Goal: Information Seeking & Learning: Learn about a topic

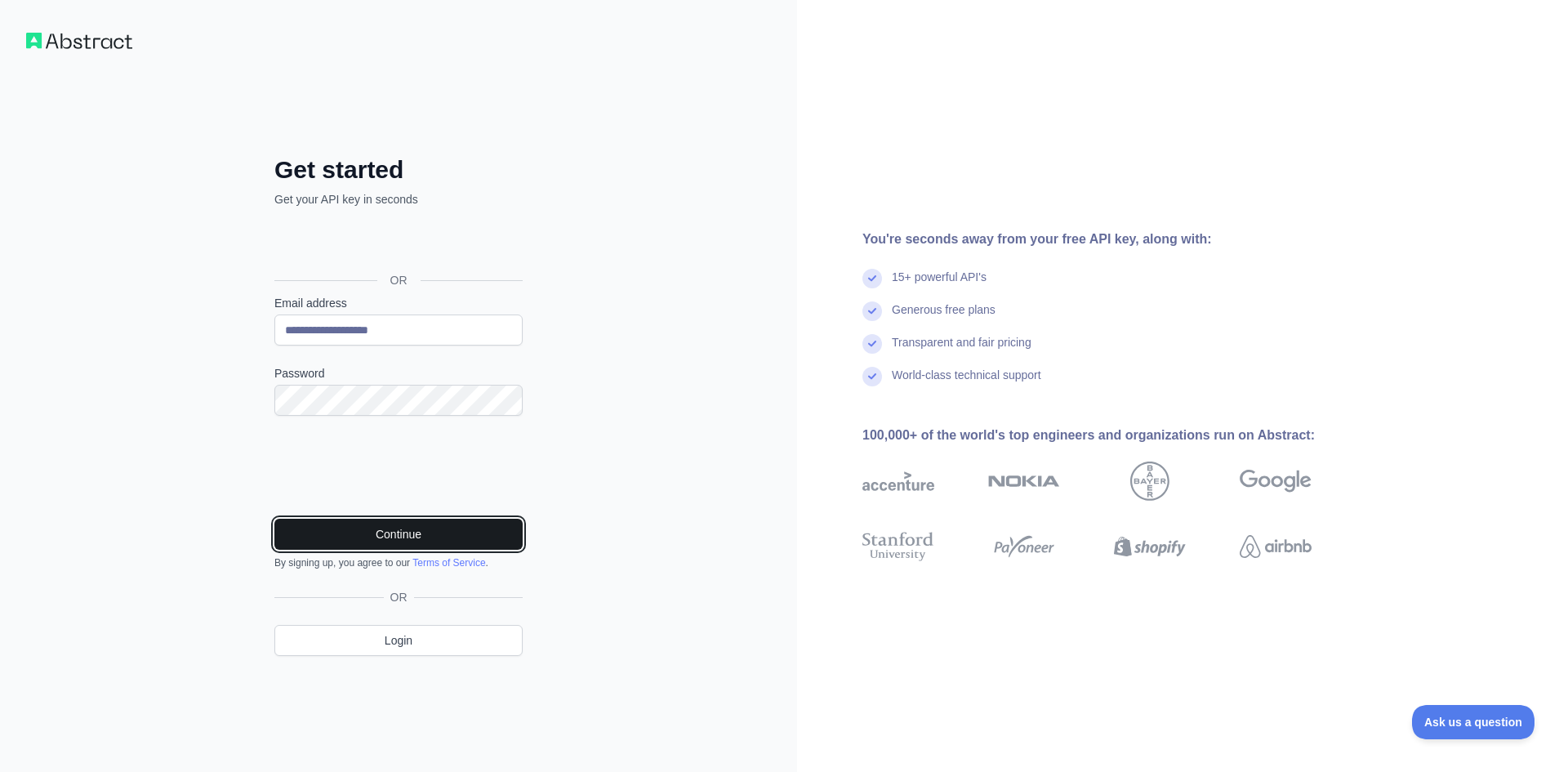
click at [413, 536] on button "Continue" at bounding box center [399, 534] width 249 height 31
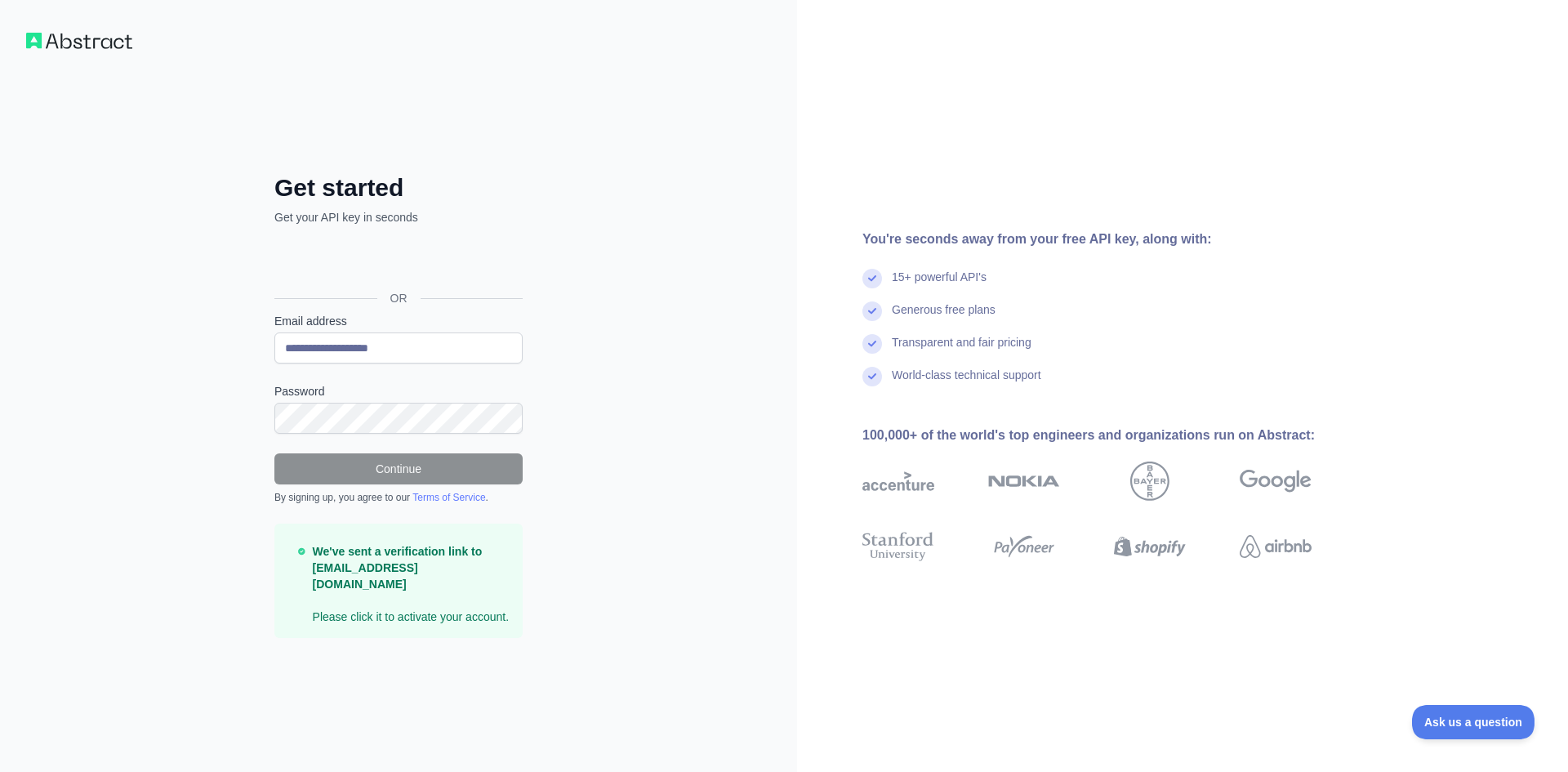
click at [115, 45] on img at bounding box center [79, 41] width 106 height 17
click at [87, 41] on img at bounding box center [79, 41] width 106 height 17
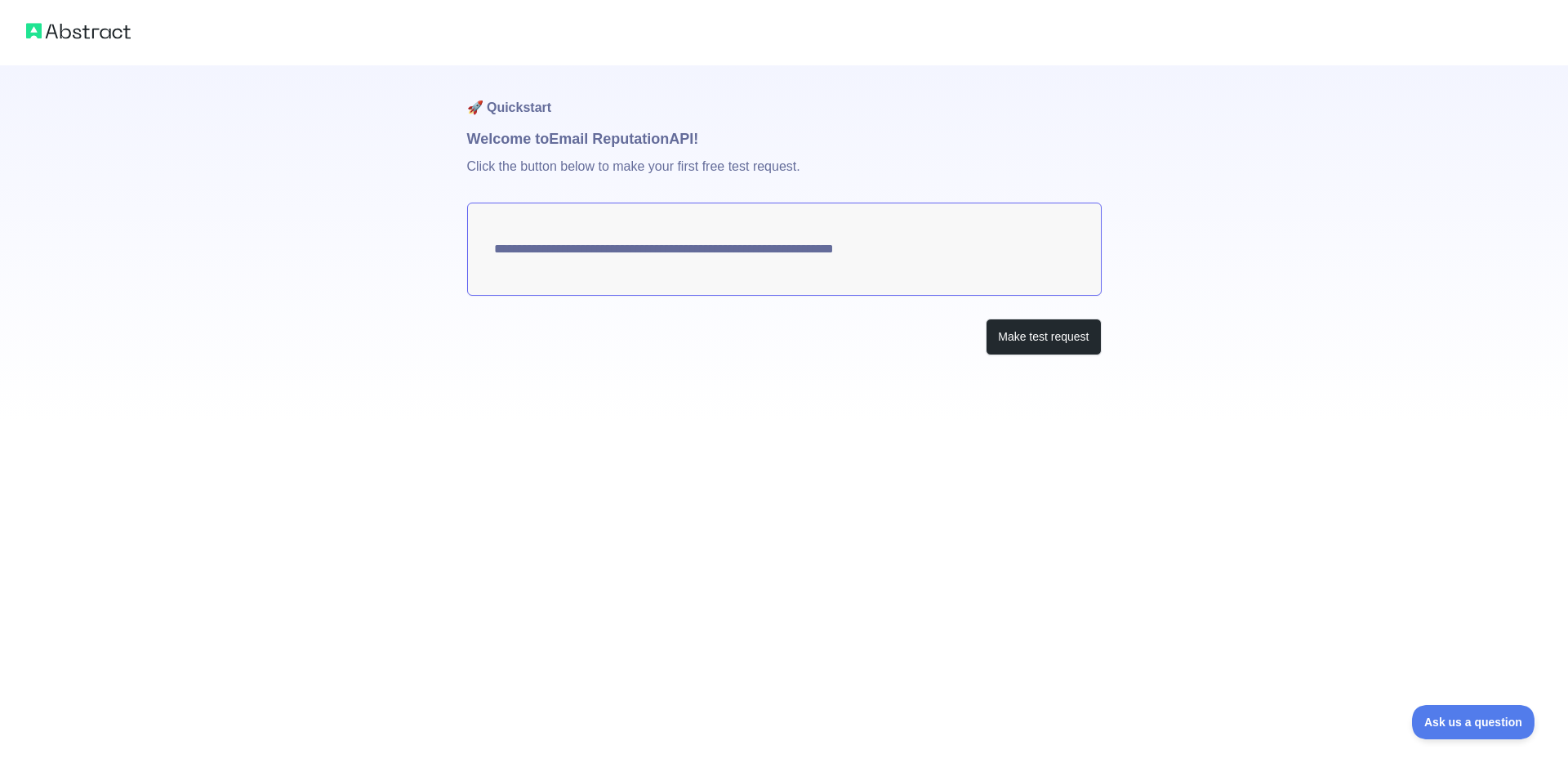
click at [92, 29] on img at bounding box center [78, 31] width 104 height 23
click at [1024, 332] on button "Make test request" at bounding box center [1044, 336] width 115 height 37
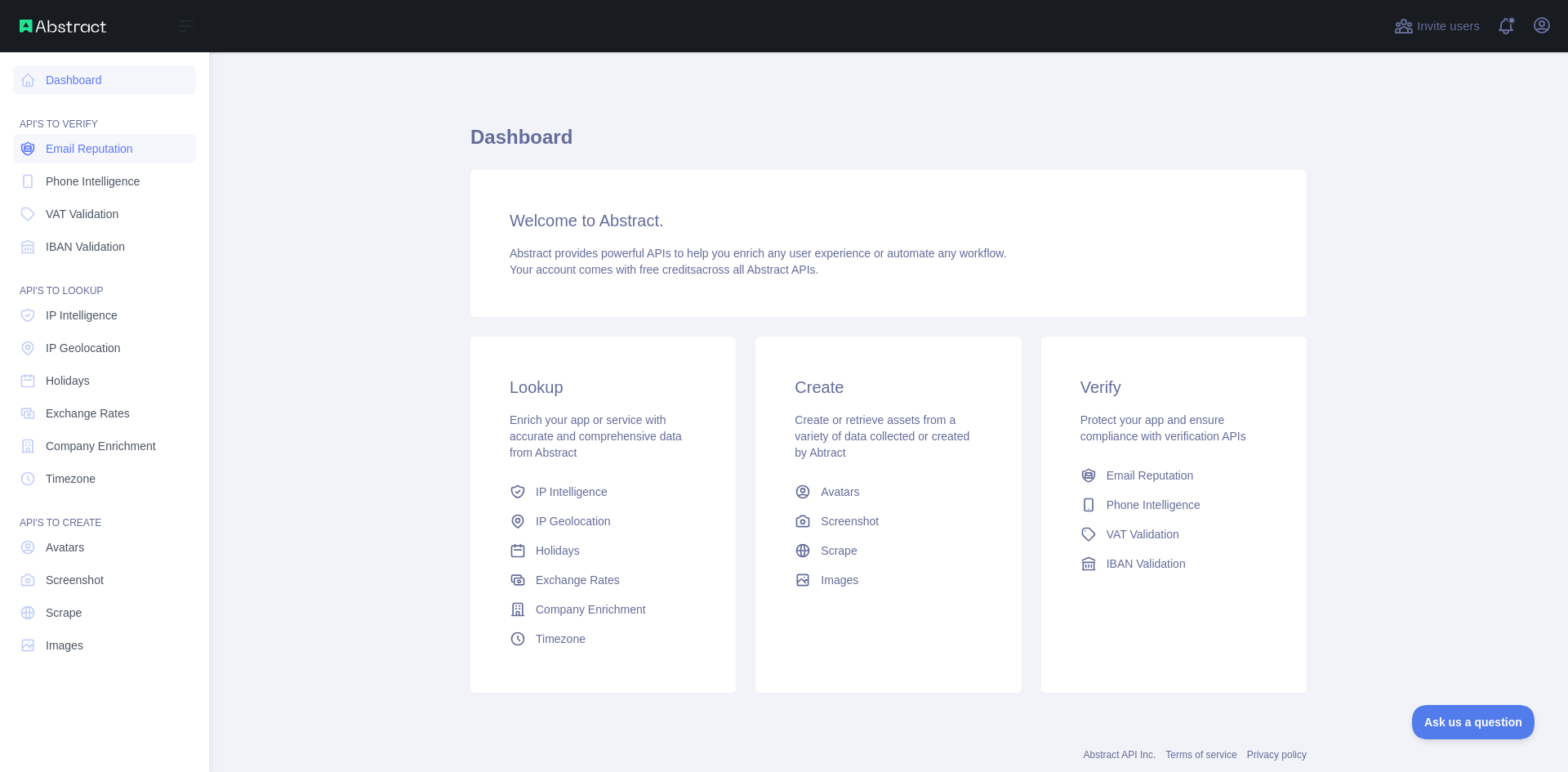
click at [79, 146] on span "Email Reputation" at bounding box center [90, 149] width 87 height 17
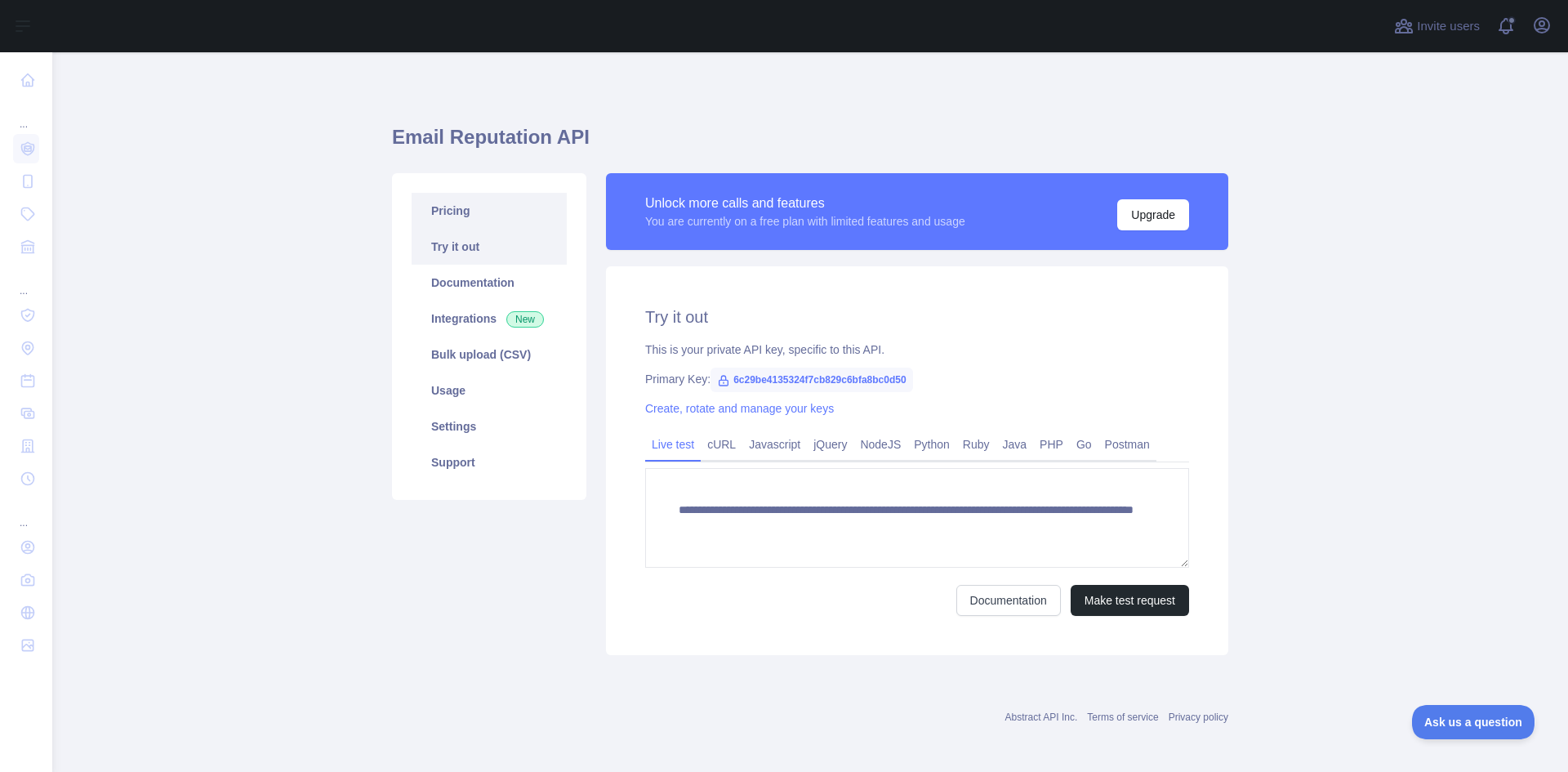
click at [462, 211] on link "Pricing" at bounding box center [489, 210] width 155 height 36
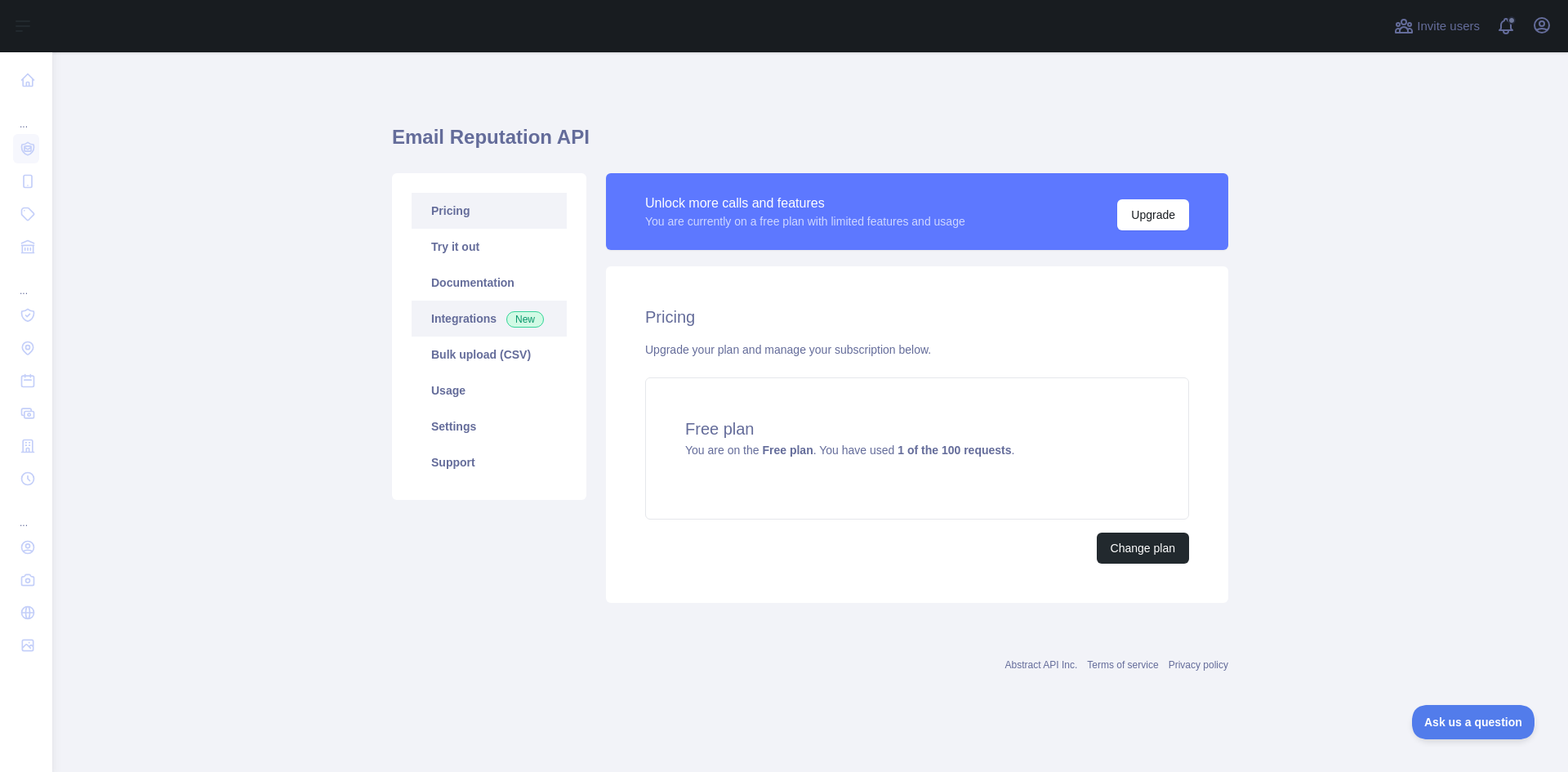
click at [477, 312] on link "Integrations New" at bounding box center [489, 318] width 155 height 36
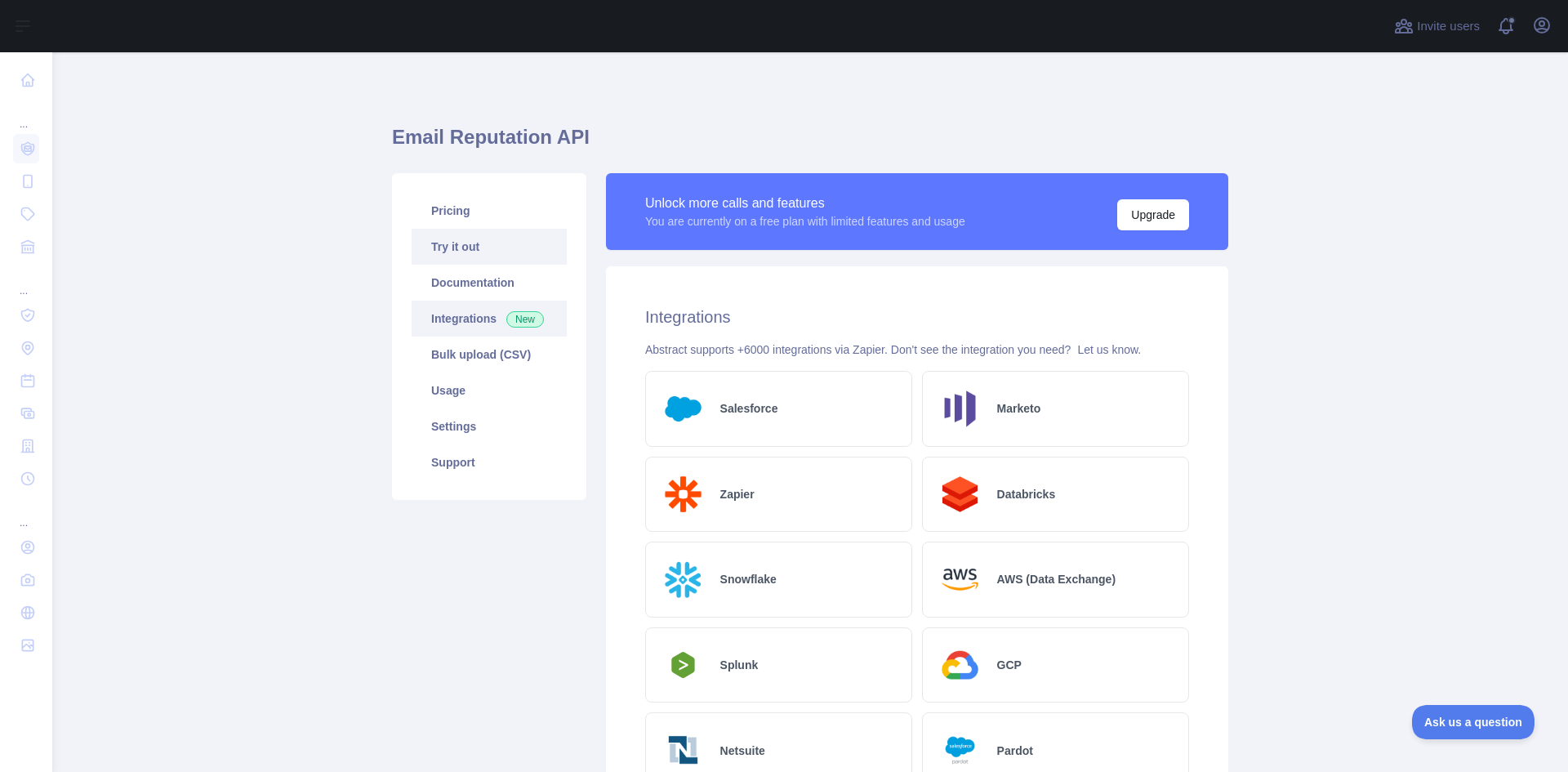
click at [464, 243] on link "Try it out" at bounding box center [489, 246] width 155 height 36
